Goal: Transaction & Acquisition: Purchase product/service

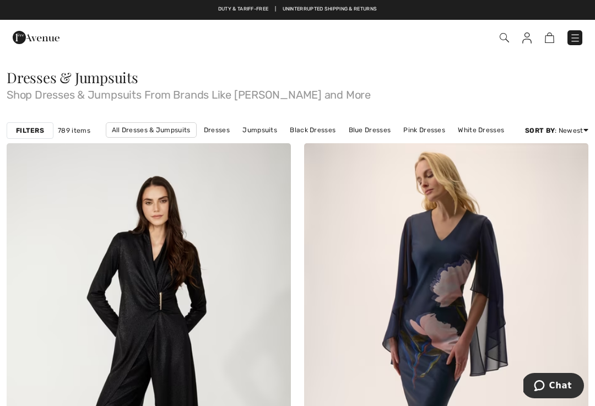
click at [369, 134] on link "Blue Dresses" at bounding box center [369, 130] width 53 height 14
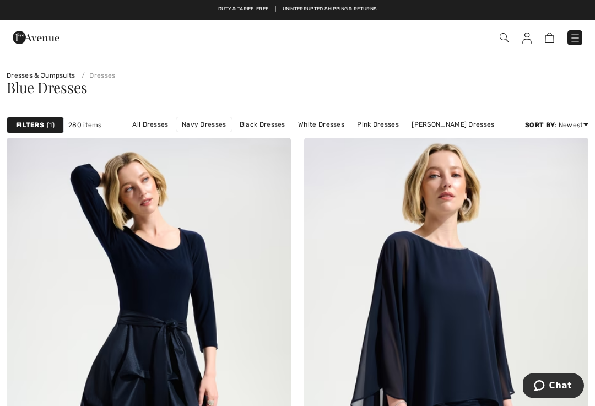
click at [40, 124] on strong "Filters" at bounding box center [30, 125] width 28 height 10
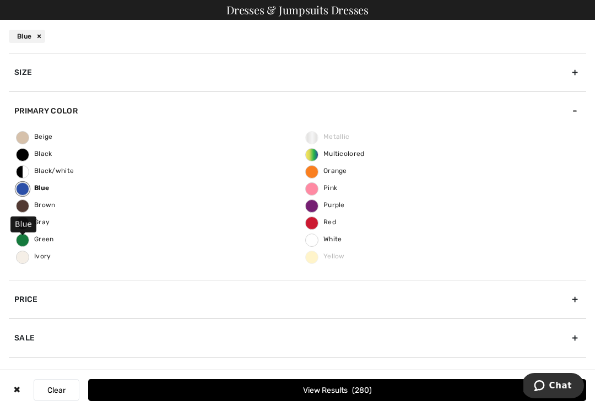
click at [26, 187] on label "Blue" at bounding box center [22, 188] width 13 height 13
click at [0, 0] on input "Blue" at bounding box center [0, 0] width 0 height 0
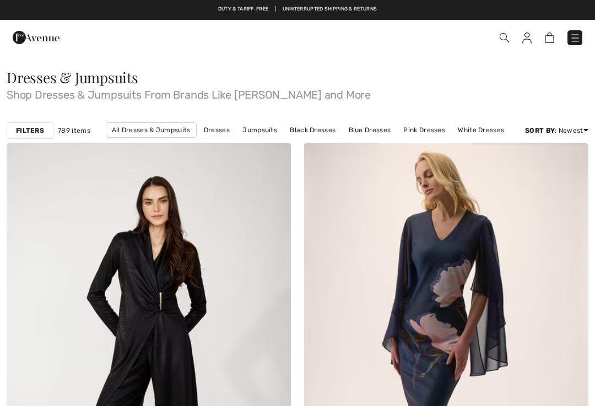
click at [362, 133] on link "Blue Dresses" at bounding box center [369, 130] width 53 height 14
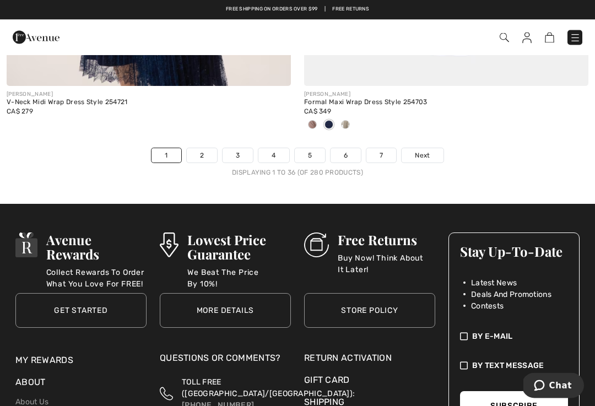
scroll to position [8985, 0]
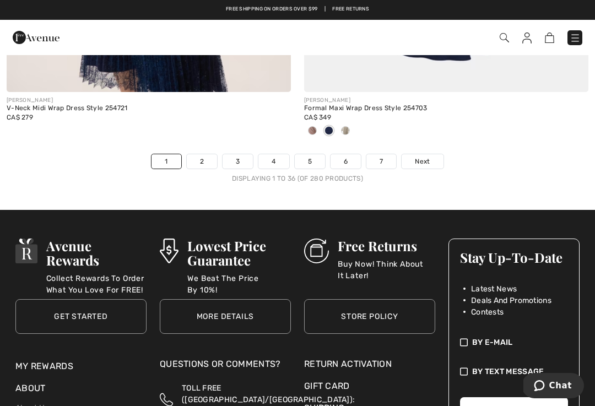
click at [426, 156] on span "Next" at bounding box center [422, 161] width 15 height 10
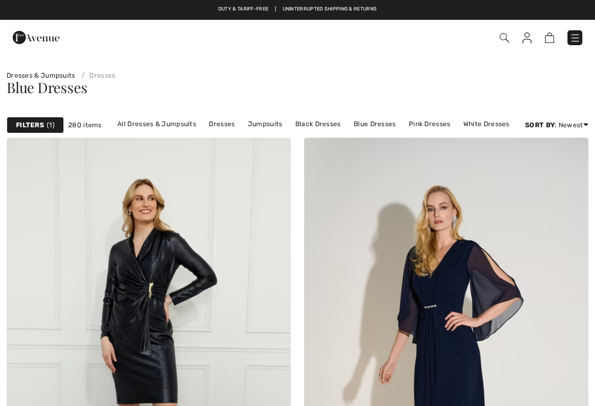
checkbox input "true"
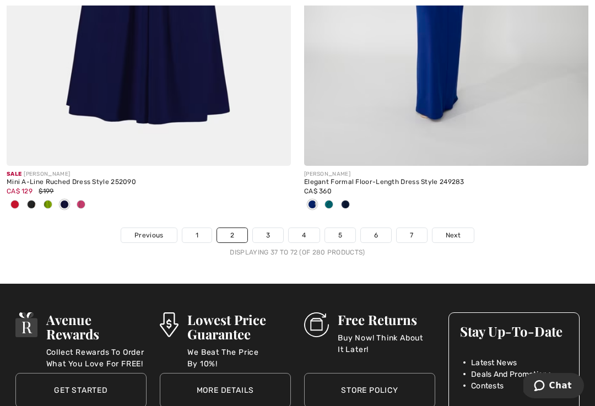
scroll to position [8914, 0]
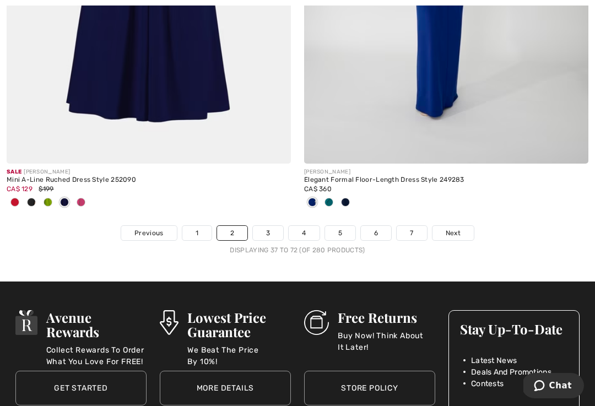
click at [453, 228] on span "Next" at bounding box center [452, 233] width 15 height 10
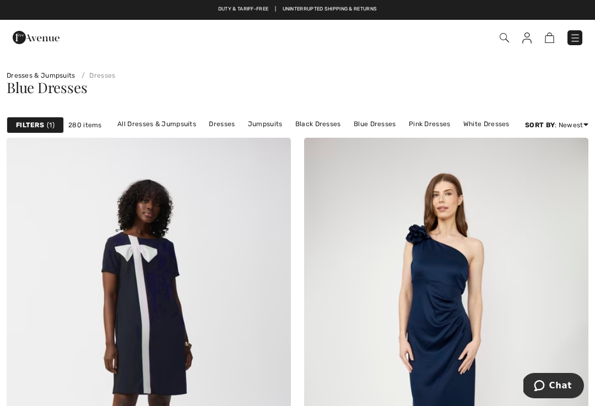
click at [45, 40] on img at bounding box center [36, 37] width 47 height 22
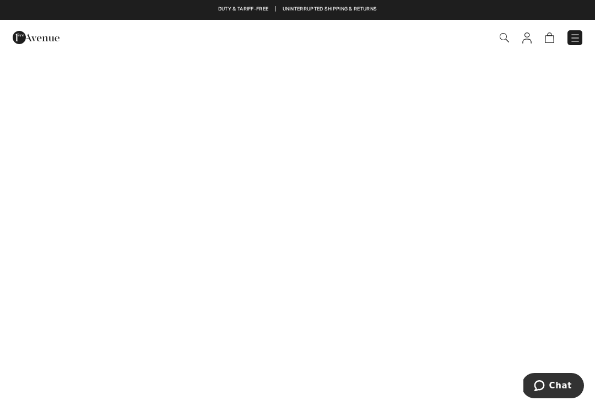
click at [576, 37] on img at bounding box center [574, 37] width 11 height 11
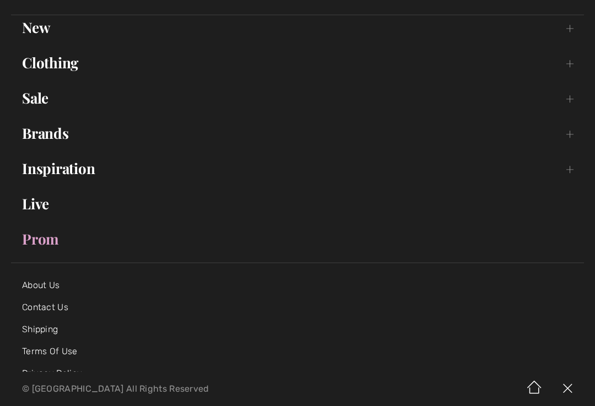
scroll to position [81, 0]
click at [46, 134] on link "Brands Open submenu" at bounding box center [297, 133] width 573 height 24
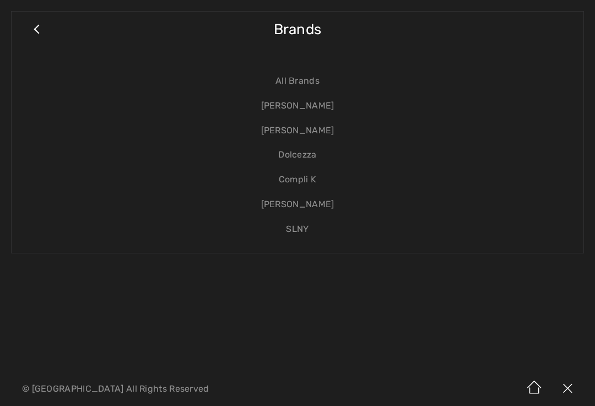
click at [298, 130] on link "[PERSON_NAME]" at bounding box center [297, 130] width 549 height 25
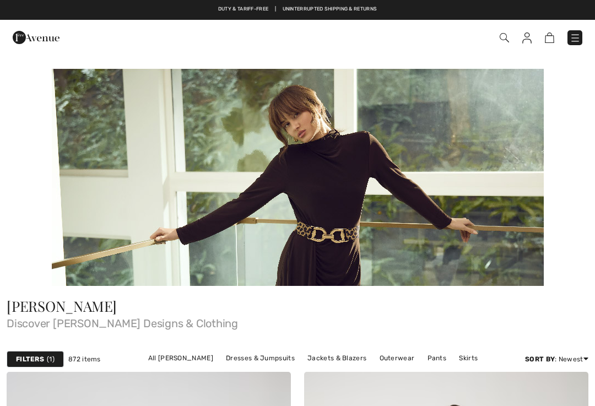
checkbox input "true"
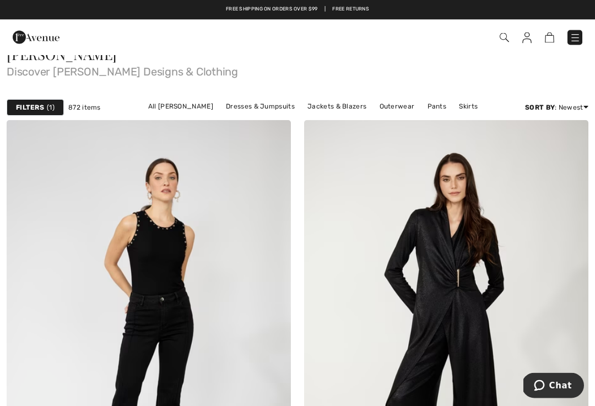
scroll to position [252, 0]
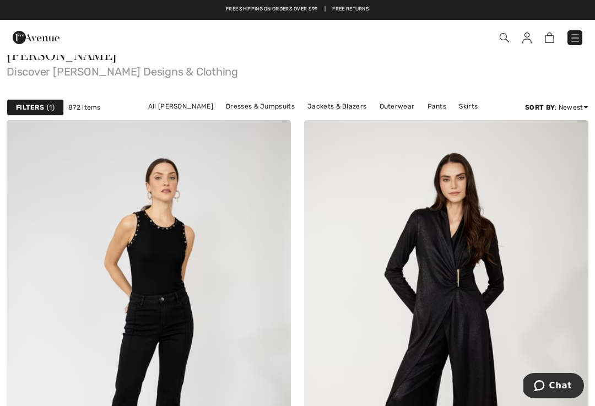
click at [220, 108] on link "Dresses & Jumpsuits" at bounding box center [260, 106] width 80 height 14
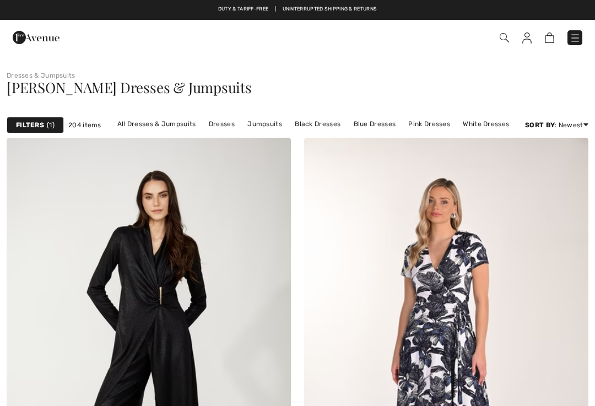
checkbox input "true"
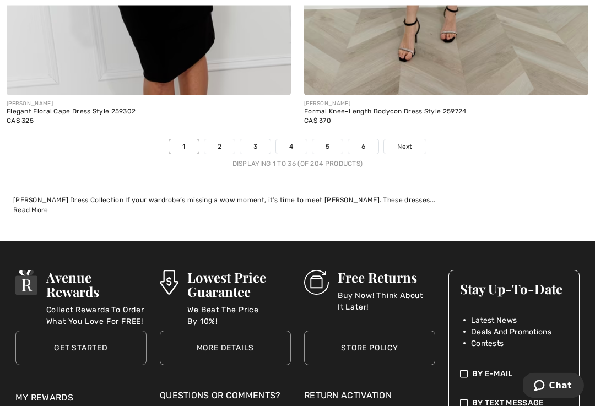
scroll to position [8857, 0]
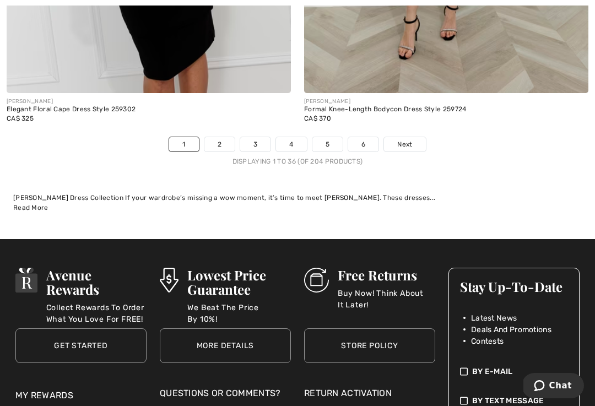
click at [220, 137] on link "2" at bounding box center [219, 144] width 30 height 14
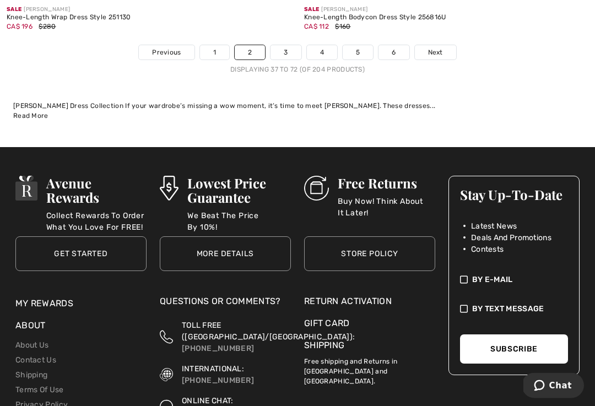
scroll to position [8967, 0]
click at [286, 45] on link "3" at bounding box center [285, 52] width 30 height 14
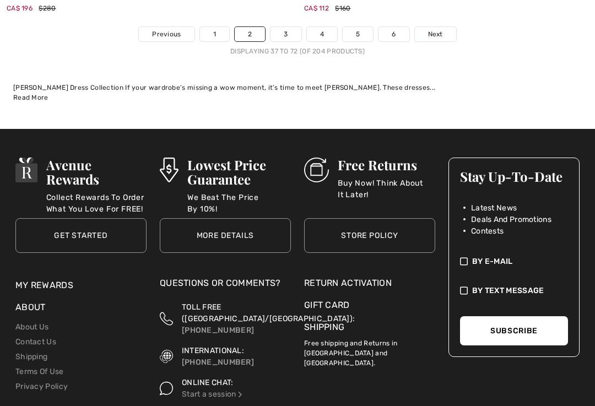
click at [217, 27] on link "1" at bounding box center [214, 34] width 29 height 14
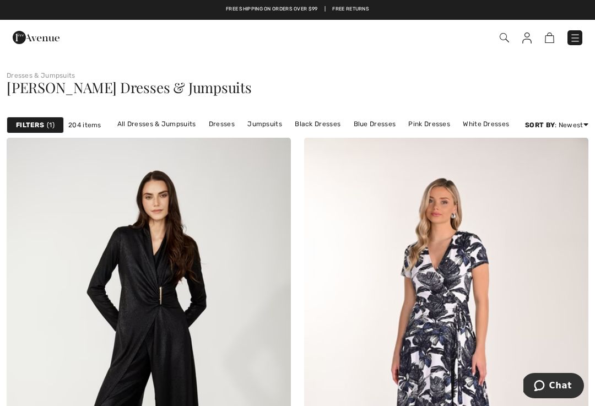
click at [56, 88] on span "Frank Lyman Dresses & Jumpsuits" at bounding box center [129, 87] width 245 height 19
click at [227, 123] on link "Dresses" at bounding box center [221, 124] width 37 height 14
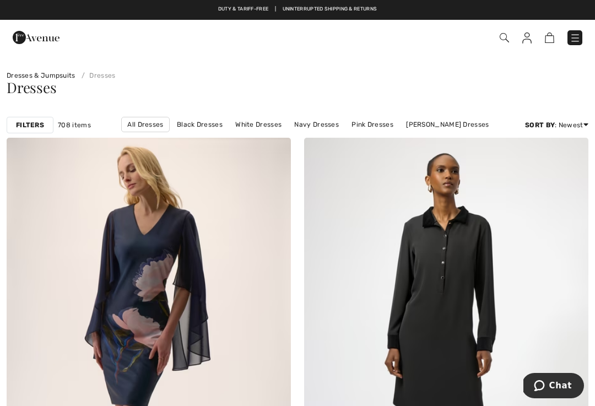
click at [573, 39] on img at bounding box center [574, 37] width 11 height 11
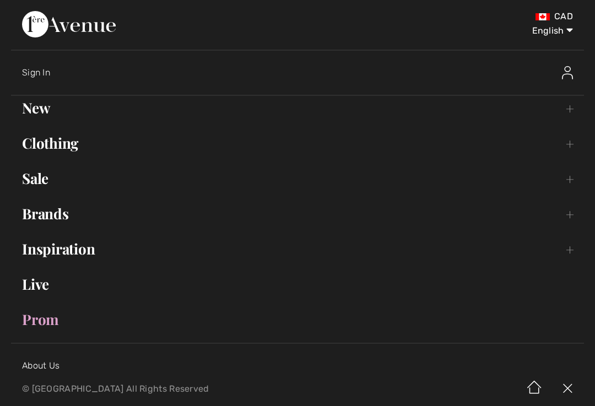
click at [48, 215] on link "Brands Open submenu" at bounding box center [297, 214] width 573 height 24
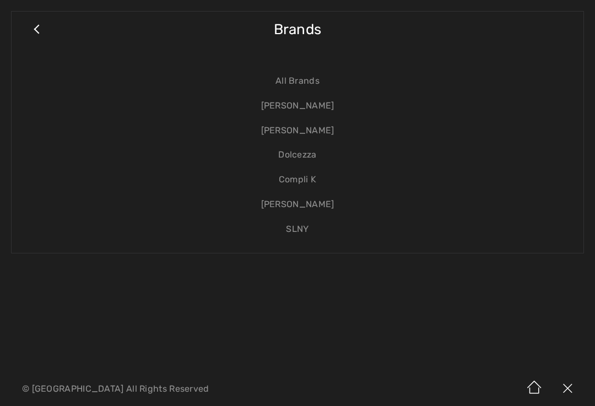
click at [301, 132] on link "[PERSON_NAME]" at bounding box center [297, 130] width 549 height 25
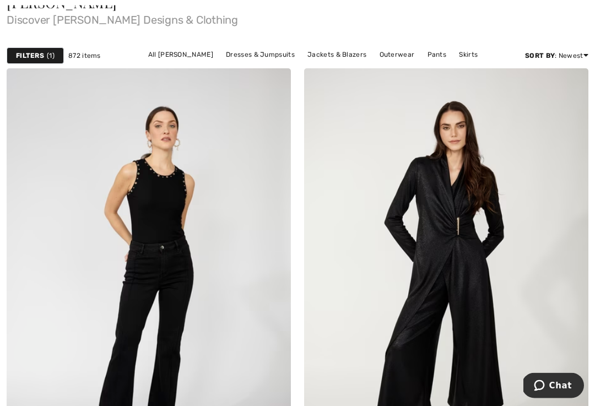
scroll to position [303, 0]
click at [220, 58] on link "Dresses & Jumpsuits" at bounding box center [260, 54] width 80 height 14
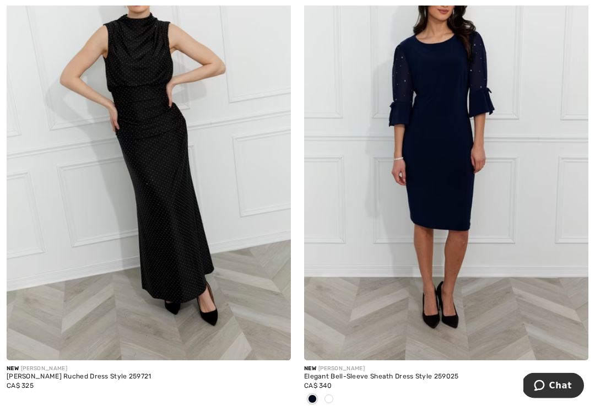
scroll to position [2100, 0]
click at [353, 367] on div "New FRANK LYMAN" at bounding box center [446, 368] width 284 height 8
click at [324, 370] on div "New FRANK LYMAN" at bounding box center [446, 368] width 284 height 8
click at [430, 112] on img at bounding box center [446, 147] width 284 height 426
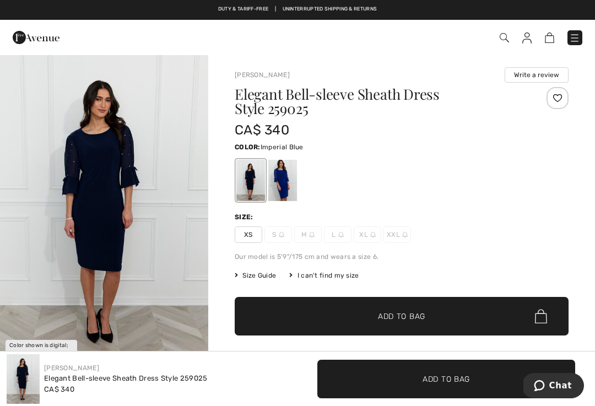
click at [286, 171] on div at bounding box center [282, 180] width 29 height 41
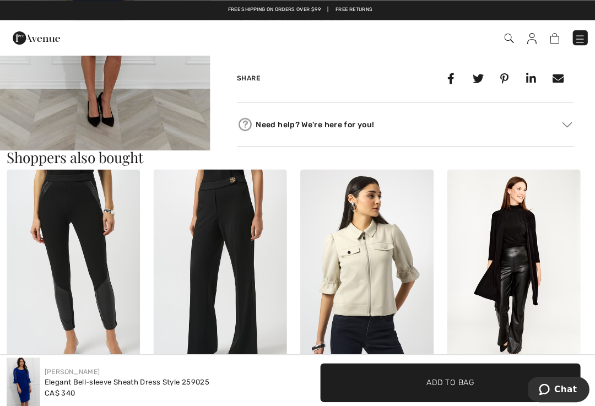
scroll to position [512, 0]
click at [562, 2] on div "Duty & tariff-free | Uninterrupted shipping & returns Free shipping on orders o…" at bounding box center [297, 10] width 595 height 20
click at [465, 167] on img at bounding box center [509, 266] width 132 height 198
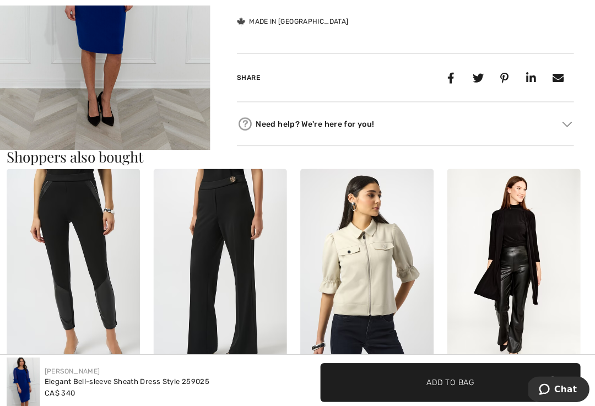
scroll to position [526, 0]
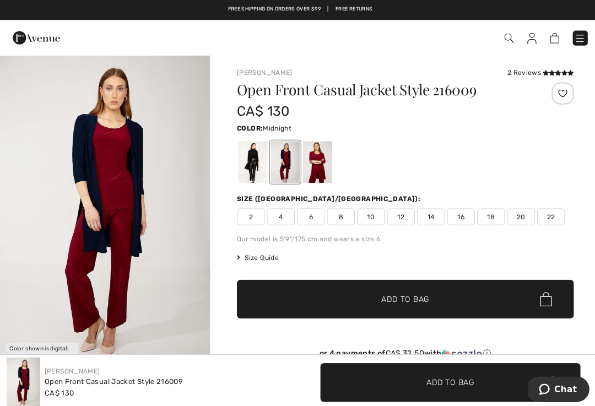
click at [153, 15] on div "Free shipping on orders over $99 | Free Returns" at bounding box center [297, 15] width 595 height 19
click at [138, 51] on div at bounding box center [126, 38] width 244 height 30
click at [573, 41] on img at bounding box center [574, 37] width 11 height 11
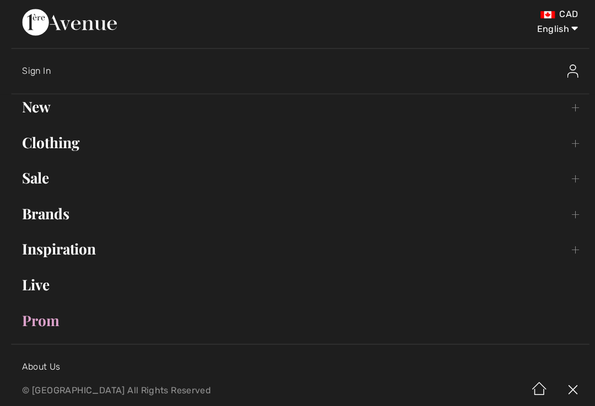
click at [43, 219] on link "Brands Open submenu" at bounding box center [297, 214] width 573 height 24
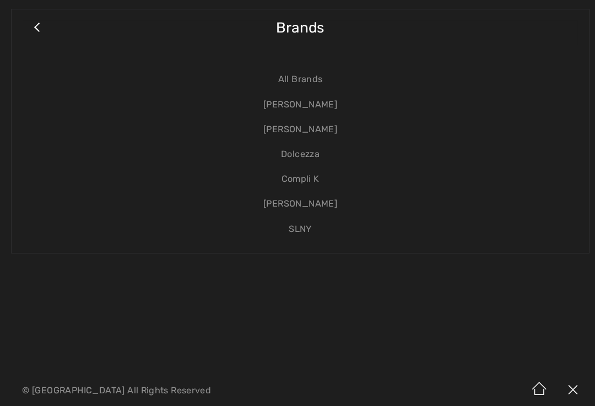
click at [294, 132] on link "[PERSON_NAME]" at bounding box center [297, 130] width 549 height 25
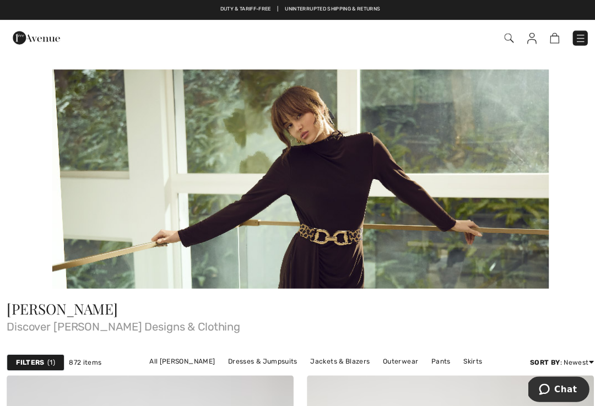
click at [302, 357] on link "Jackets & Blazers" at bounding box center [337, 358] width 70 height 14
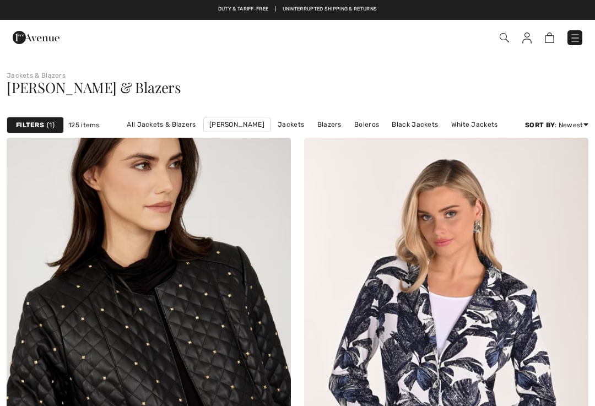
checkbox input "true"
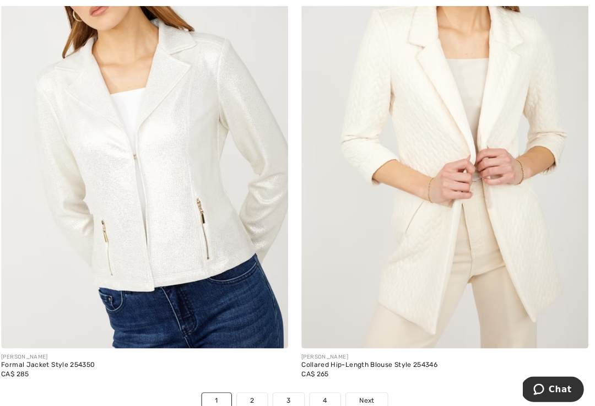
scroll to position [8586, 0]
click at [244, 389] on link "2" at bounding box center [255, 396] width 30 height 14
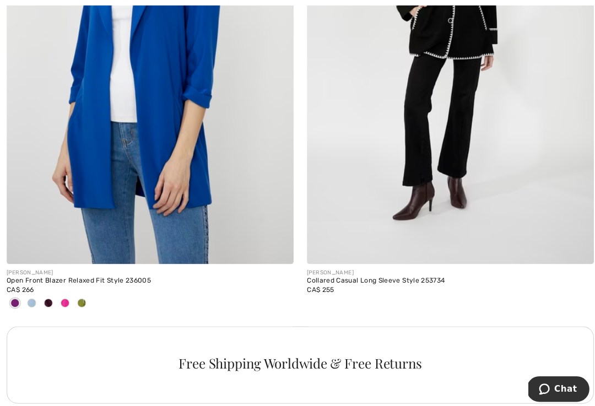
scroll to position [2652, 0]
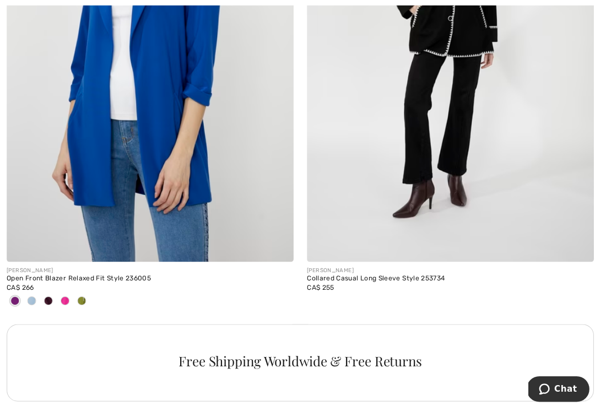
click at [12, 293] on span at bounding box center [14, 297] width 9 height 9
click at [10, 297] on span at bounding box center [14, 297] width 9 height 9
click at [111, 122] on img at bounding box center [149, 46] width 284 height 426
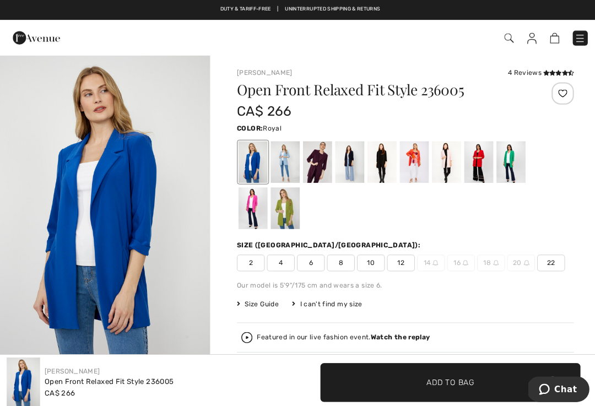
click at [312, 160] on div at bounding box center [314, 160] width 29 height 41
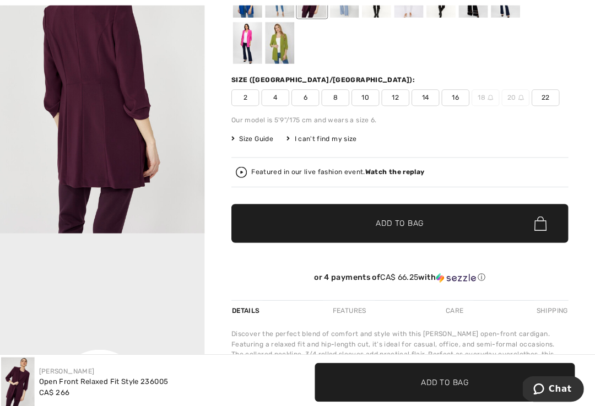
scroll to position [165, 0]
